Goal: Task Accomplishment & Management: Complete application form

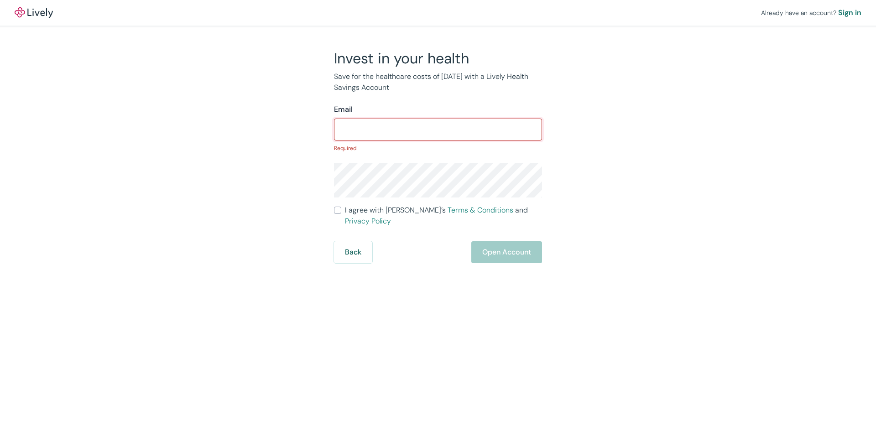
click at [388, 125] on input "Email" at bounding box center [438, 129] width 208 height 18
paste input "Prixed"
drag, startPoint x: 395, startPoint y: 125, endPoint x: 327, endPoint y: 131, distance: 68.3
click at [327, 131] on div "Invest in your health Save for the healthcare costs of [DATE] with a Lively Hea…" at bounding box center [432, 156] width 219 height 214
paste input "WendellVHawes@"
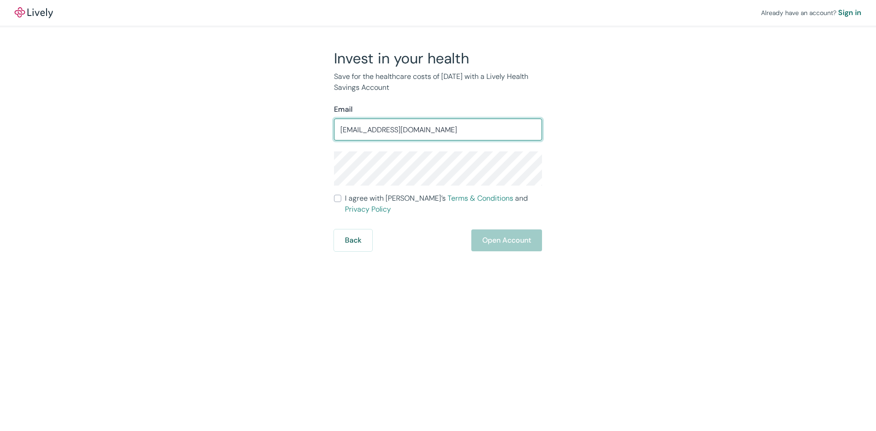
type input "[EMAIL_ADDRESS][DOMAIN_NAME]"
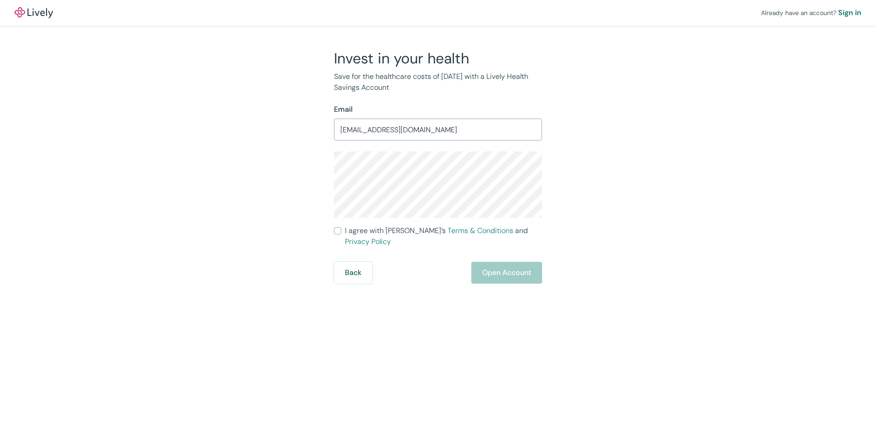
click at [343, 231] on label "I agree with Lively’s Terms & Conditions and Privacy Policy" at bounding box center [438, 236] width 208 height 22
click at [341, 231] on input "I agree with Lively’s Terms & Conditions and Privacy Policy" at bounding box center [337, 230] width 7 height 7
checkbox input "true"
click at [508, 262] on button "Open Account" at bounding box center [506, 273] width 71 height 22
